Goal: Transaction & Acquisition: Purchase product/service

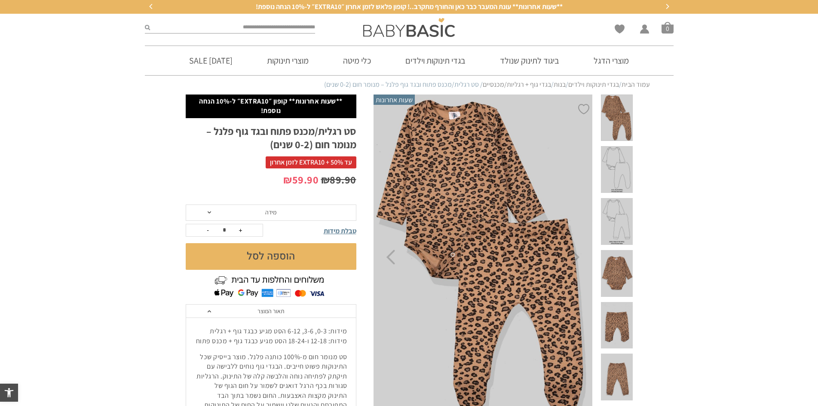
click at [612, 250] on span at bounding box center [616, 273] width 31 height 47
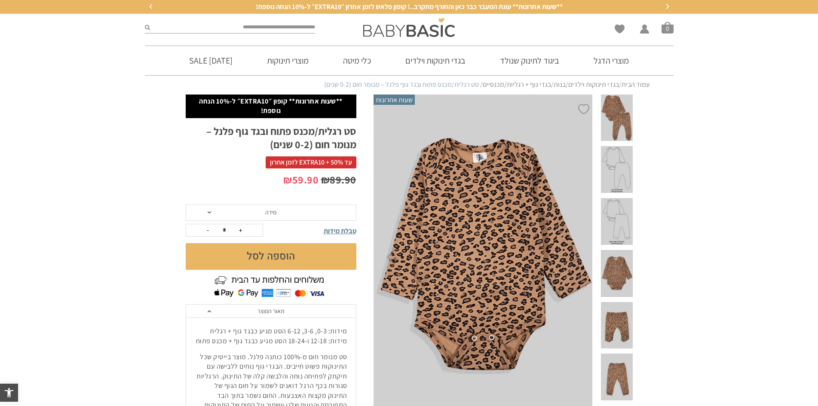
click at [615, 302] on span at bounding box center [616, 325] width 31 height 47
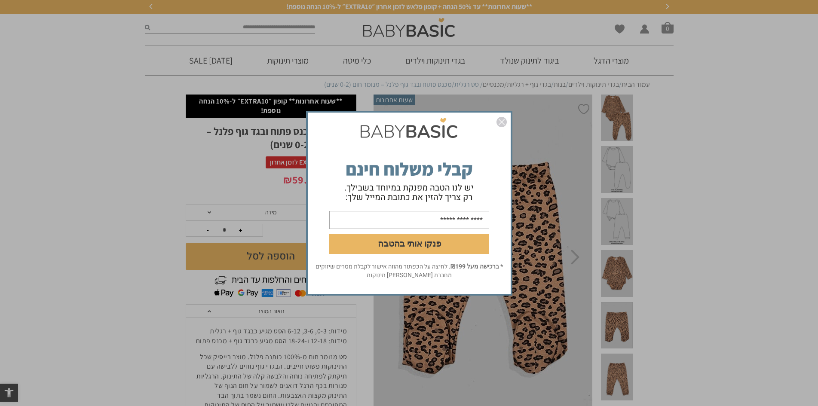
drag, startPoint x: 302, startPoint y: 206, endPoint x: 302, endPoint y: 212, distance: 6.0
click at [302, 212] on div "פנקו אותי בהטבה * ברכישה מעל ₪199 . לחיצה על הכפתור מהווה אישור לקבלת מסרים שיו…" at bounding box center [409, 203] width 215 height 193
click at [504, 123] on img "סגור" at bounding box center [502, 122] width 10 height 10
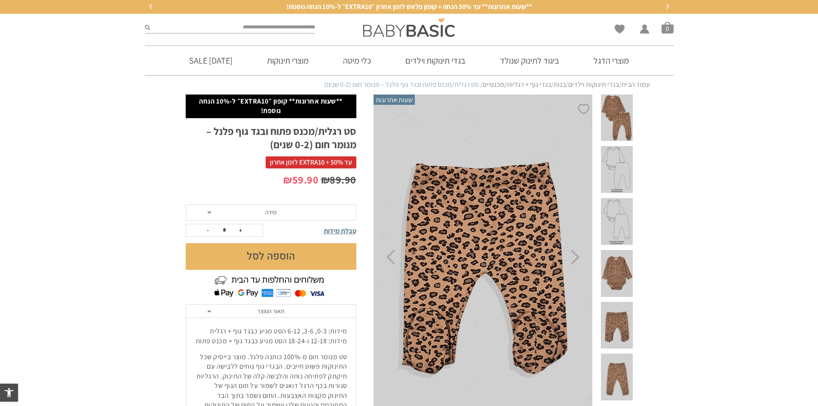
click at [320, 209] on span "מידה" at bounding box center [271, 213] width 171 height 16
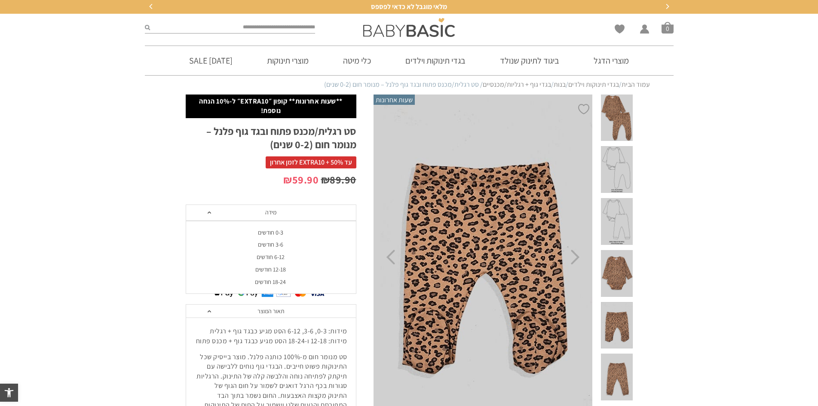
click at [282, 260] on div "6-12 חודשים" at bounding box center [270, 257] width 171 height 7
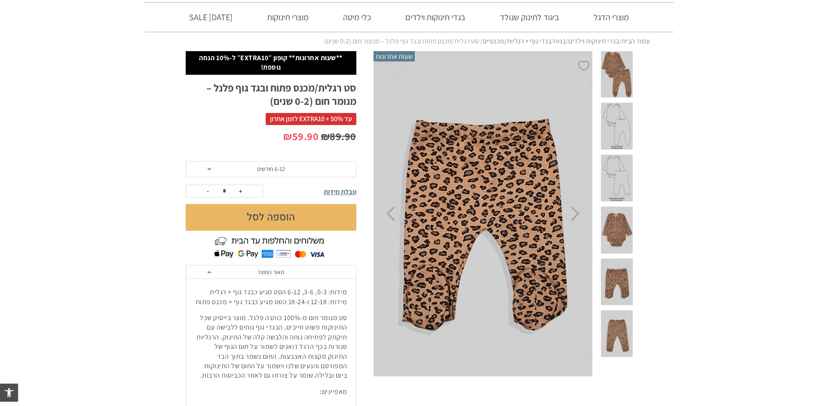
scroll to position [86, 0]
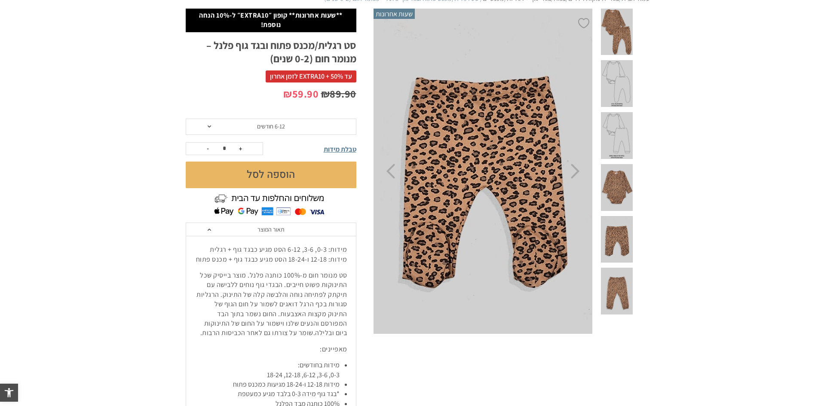
click at [349, 148] on span "טבלת מידות" at bounding box center [340, 149] width 33 height 9
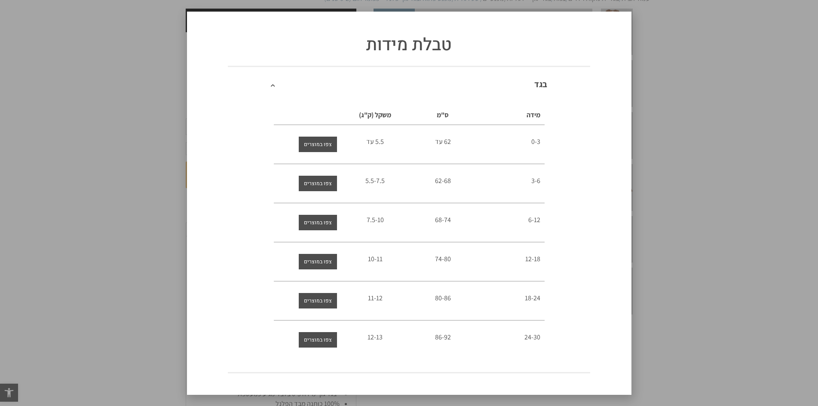
scroll to position [0, 0]
click at [446, 222] on span "68-74" at bounding box center [443, 219] width 16 height 9
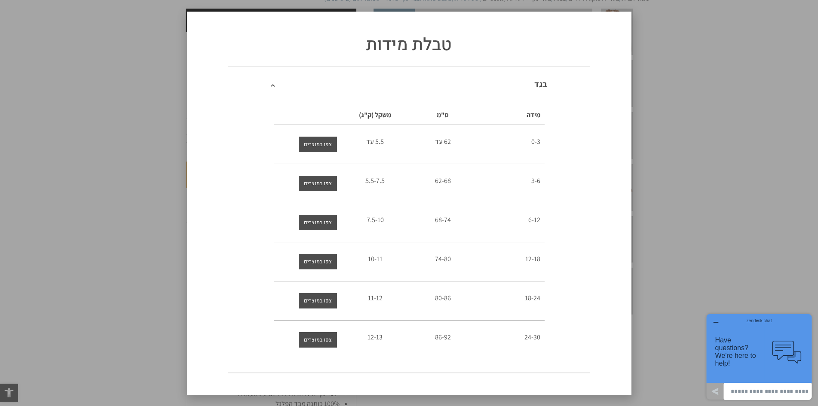
click at [379, 221] on span "7.5-10" at bounding box center [375, 219] width 17 height 9
click at [686, 174] on div "טבלת מידות בגד מידה ס"מ משקל (ק"ג) 0-3 62 עד 5.5 עד 3-6 62-68 5.5-7.5 6-12" at bounding box center [409, 203] width 818 height 406
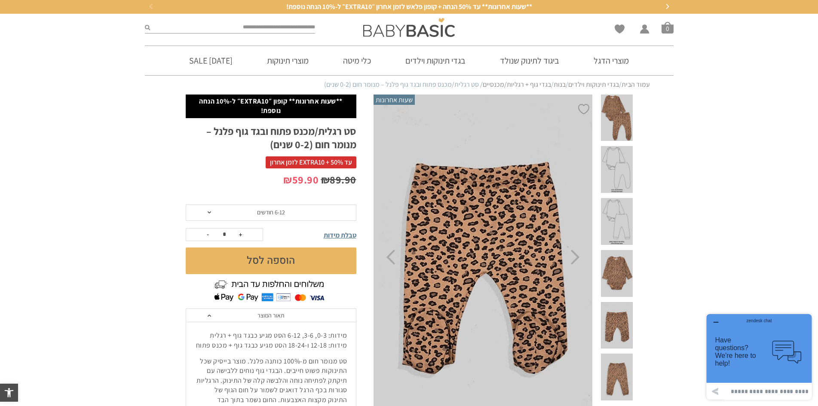
click at [279, 256] on button "הוספה לסל" at bounding box center [271, 261] width 171 height 27
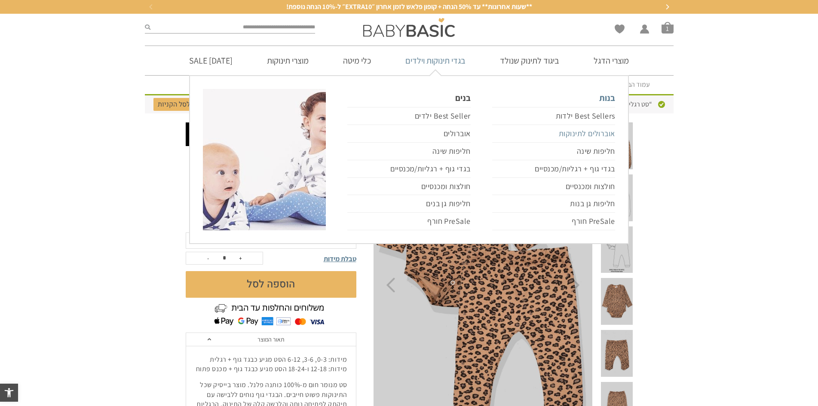
click at [573, 135] on link "אוברולים לתינוקות" at bounding box center [553, 134] width 123 height 18
click at [569, 135] on link "אוברולים לתינוקות" at bounding box center [553, 134] width 123 height 18
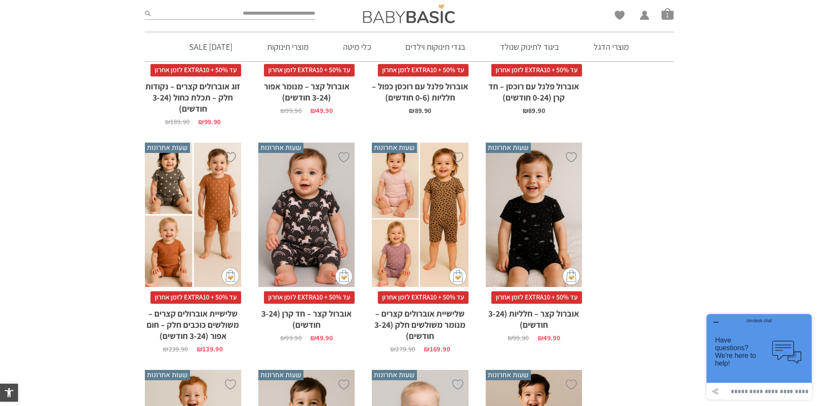
scroll to position [1720, 0]
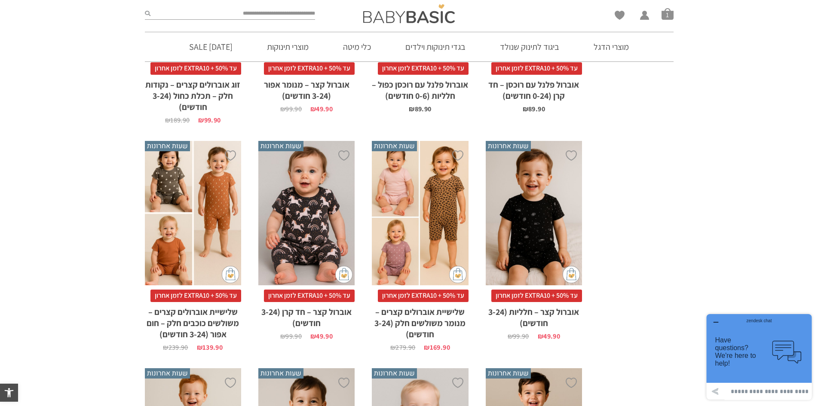
click at [407, 181] on div "x בחירת מידה 3-6m 6-12m 12-18m 18-24m" at bounding box center [420, 213] width 96 height 145
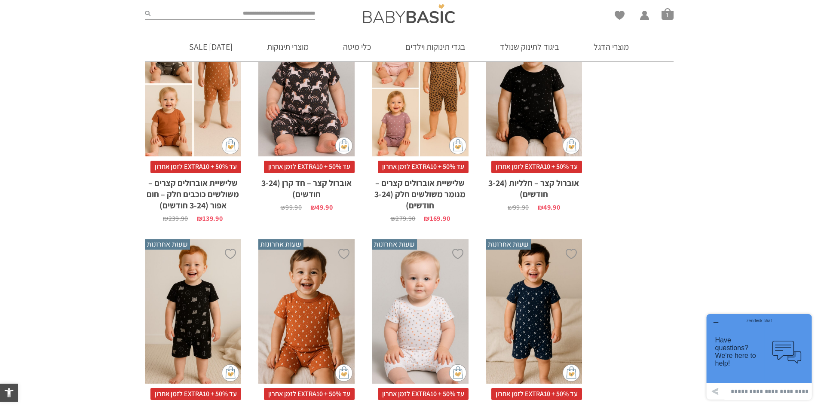
scroll to position [2064, 0]
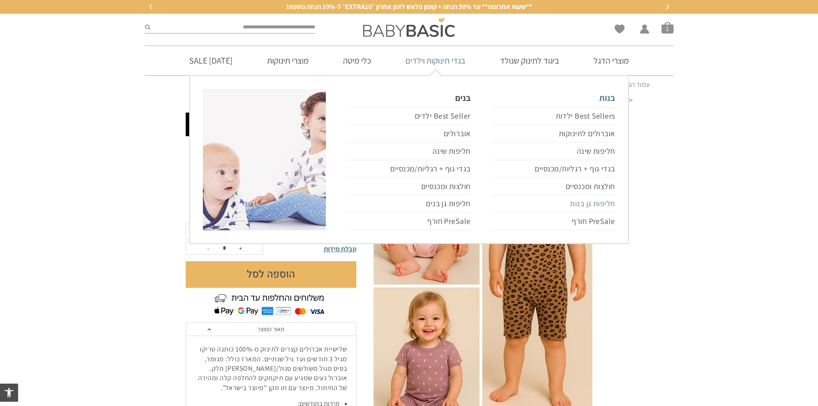
click at [582, 202] on link "חליפות גן בנות" at bounding box center [553, 204] width 123 height 18
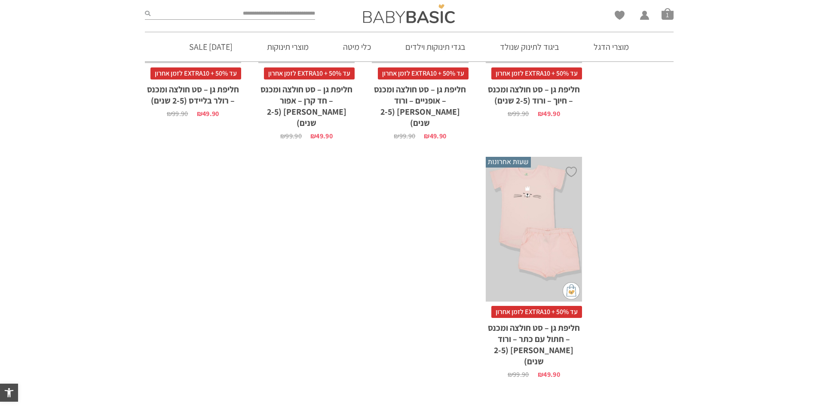
scroll to position [946, 0]
